Goal: Information Seeking & Learning: Learn about a topic

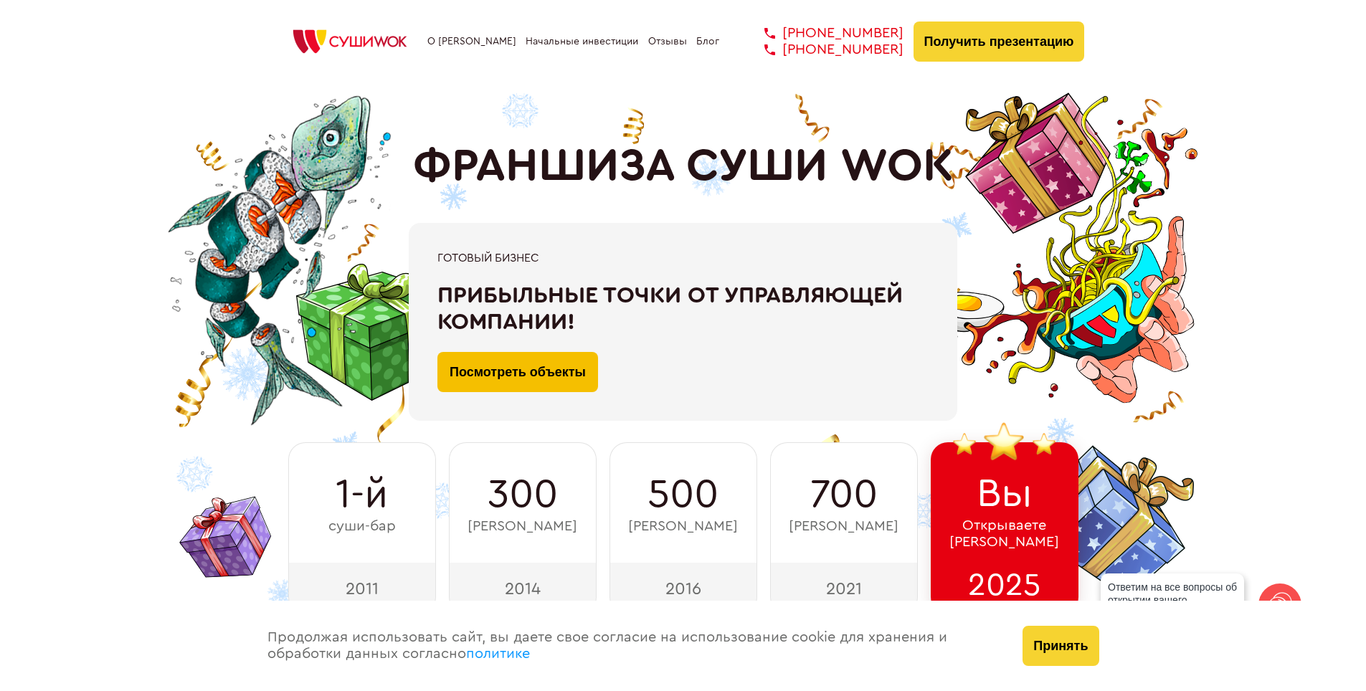
click at [534, 389] on link "Посмотреть объекты" at bounding box center [517, 372] width 161 height 40
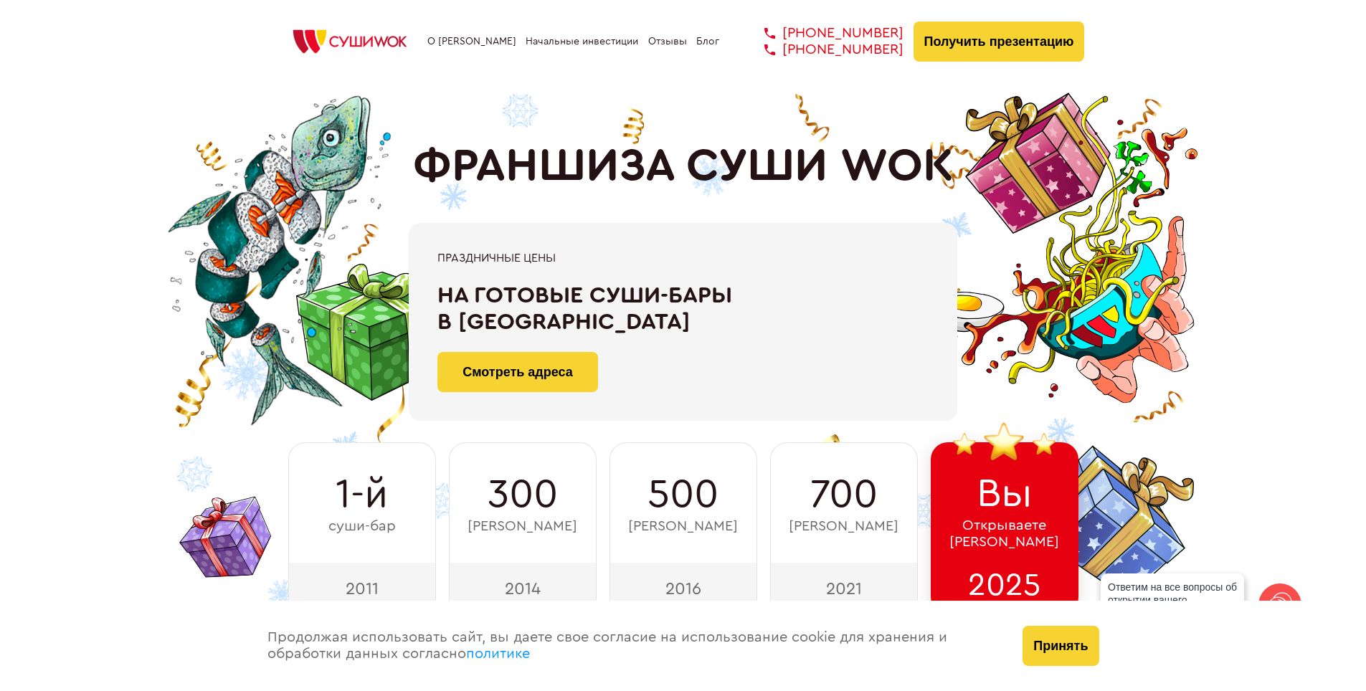
click at [657, 47] on link "Отзывы" at bounding box center [667, 41] width 39 height 11
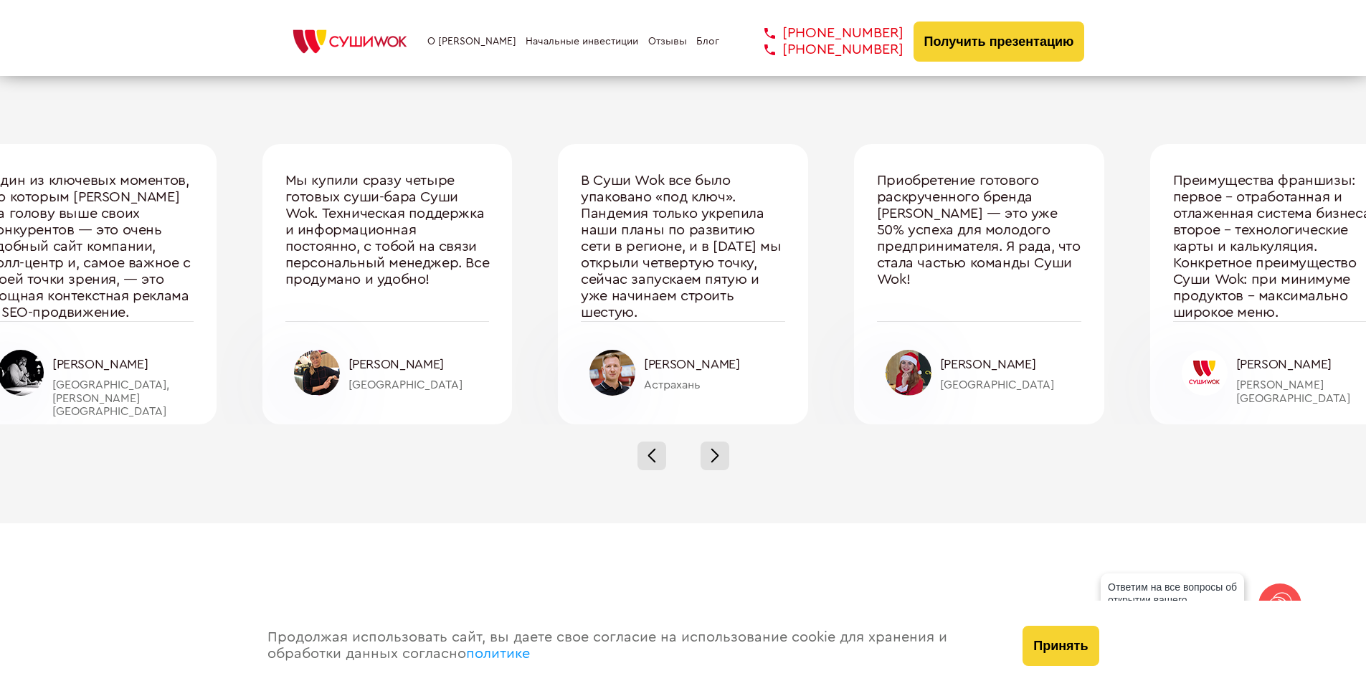
click at [359, 22] on div "О франшизе Начальные инвестиции Отзывы Блог [PHONE_NUMBER] [PHONE_NUMBER] [PHON…" at bounding box center [683, 42] width 803 height 40
click at [394, 53] on img at bounding box center [350, 42] width 136 height 32
